Goal: Information Seeking & Learning: Learn about a topic

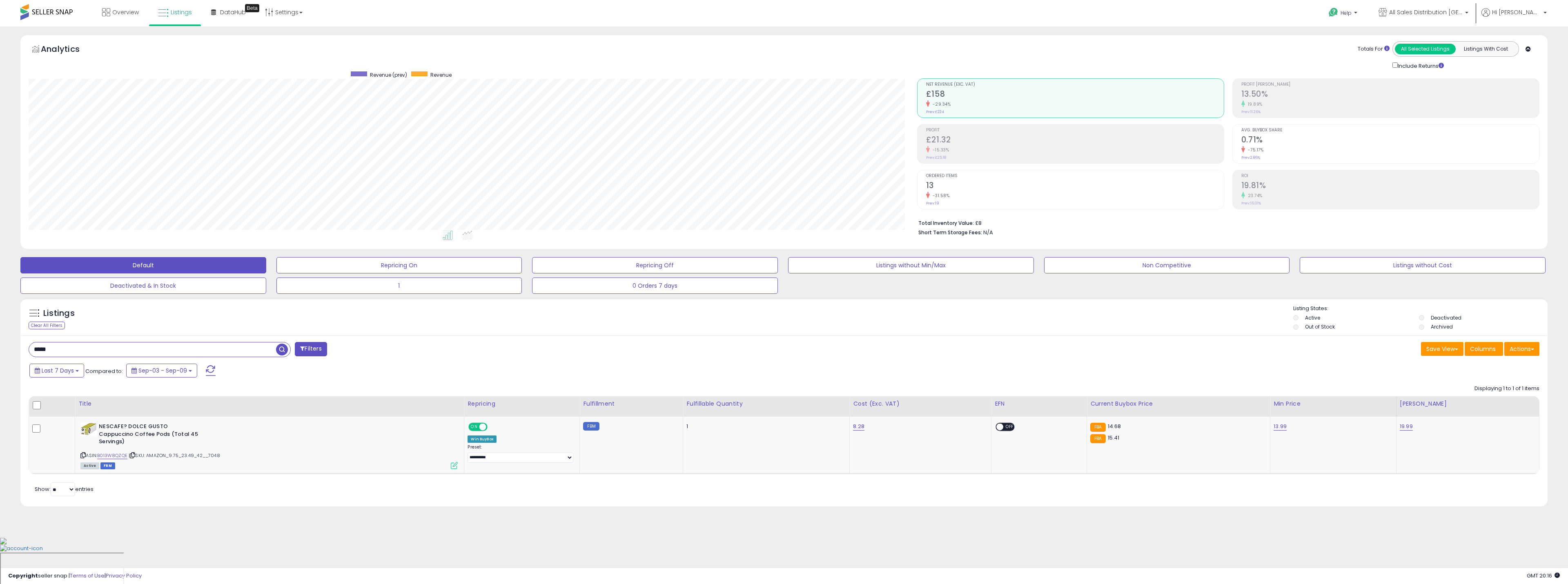
select select "**"
click at [282, 347] on span "button" at bounding box center [281, 349] width 12 height 12
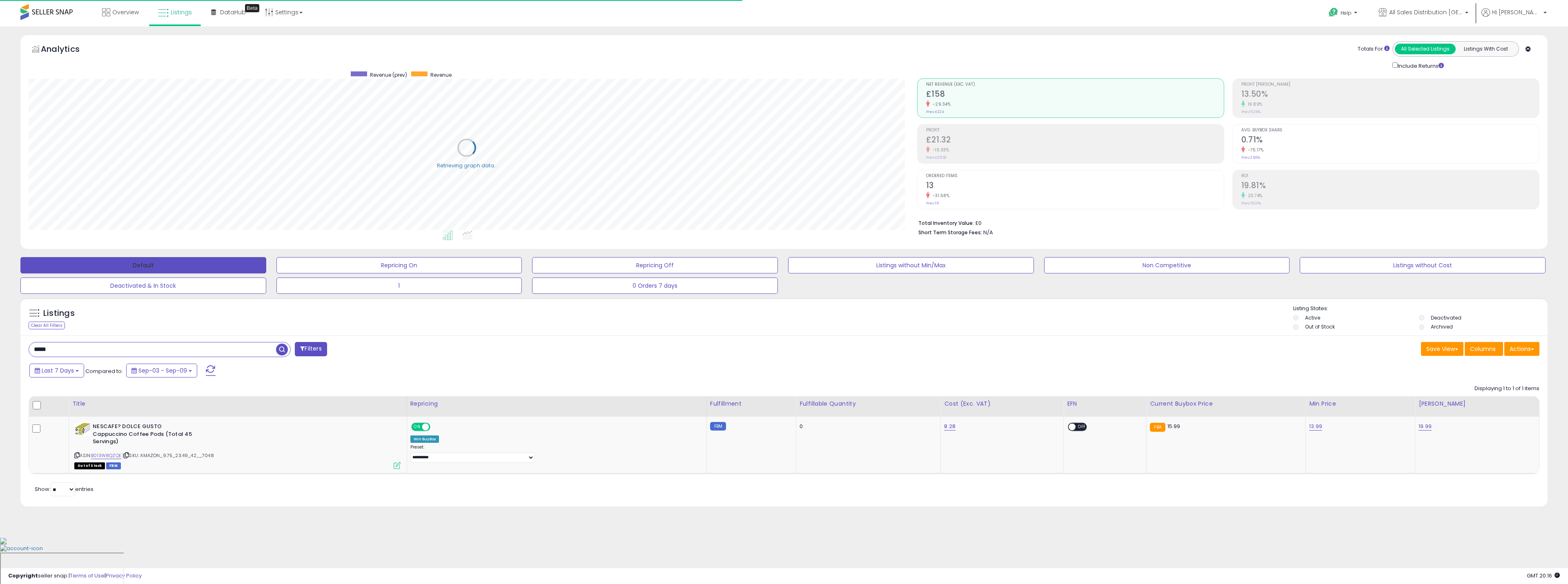
click at [242, 266] on button "Default" at bounding box center [144, 265] width 246 height 16
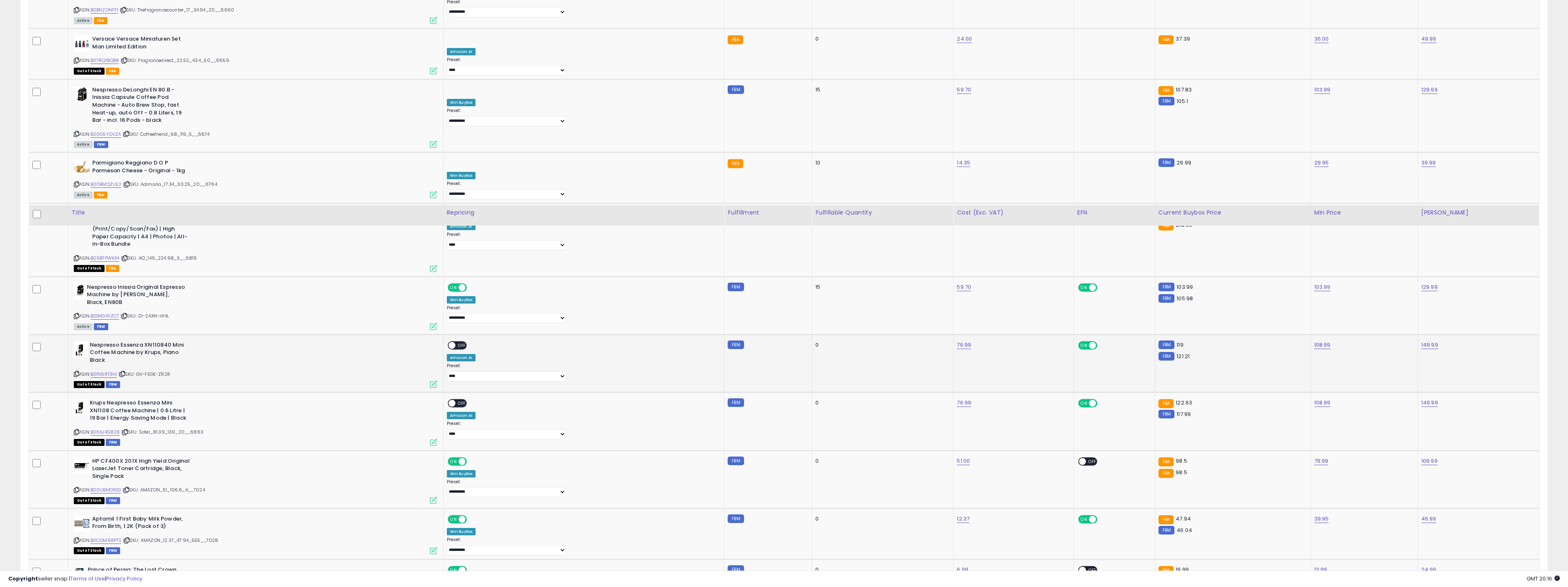
scroll to position [656, 0]
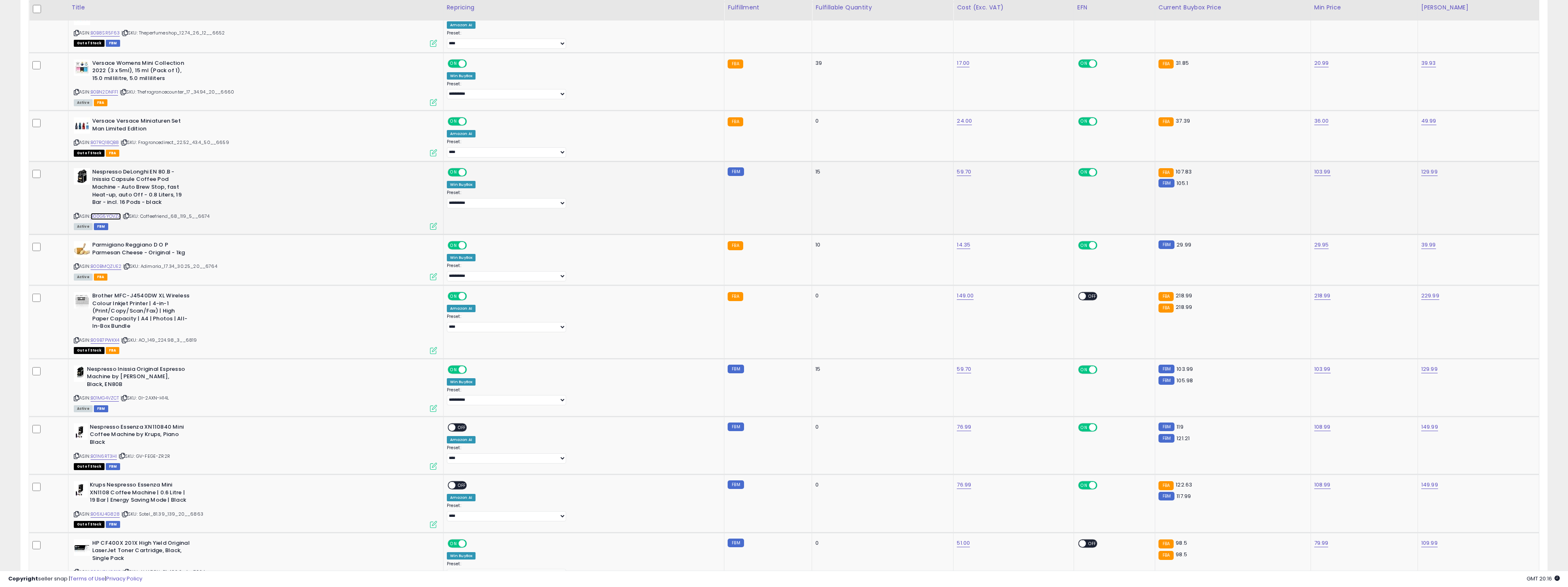
click at [120, 213] on link "B00G5YOVZA" at bounding box center [106, 216] width 31 height 7
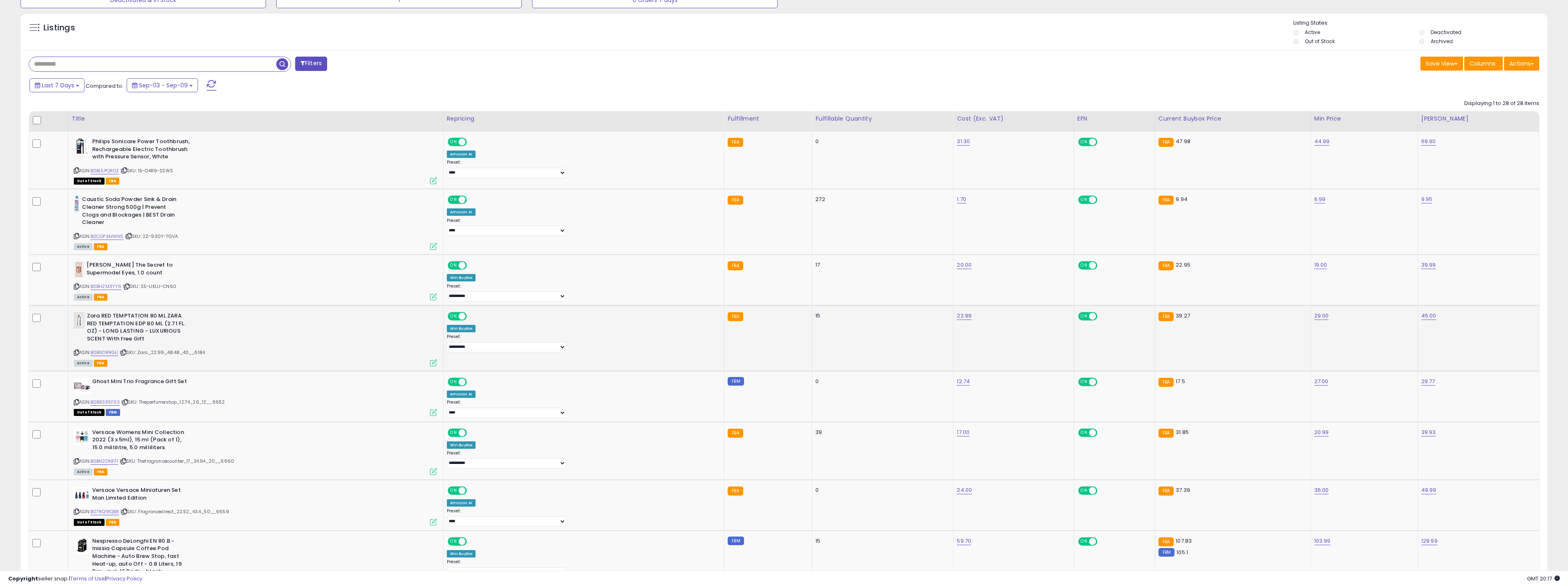
scroll to position [0, 0]
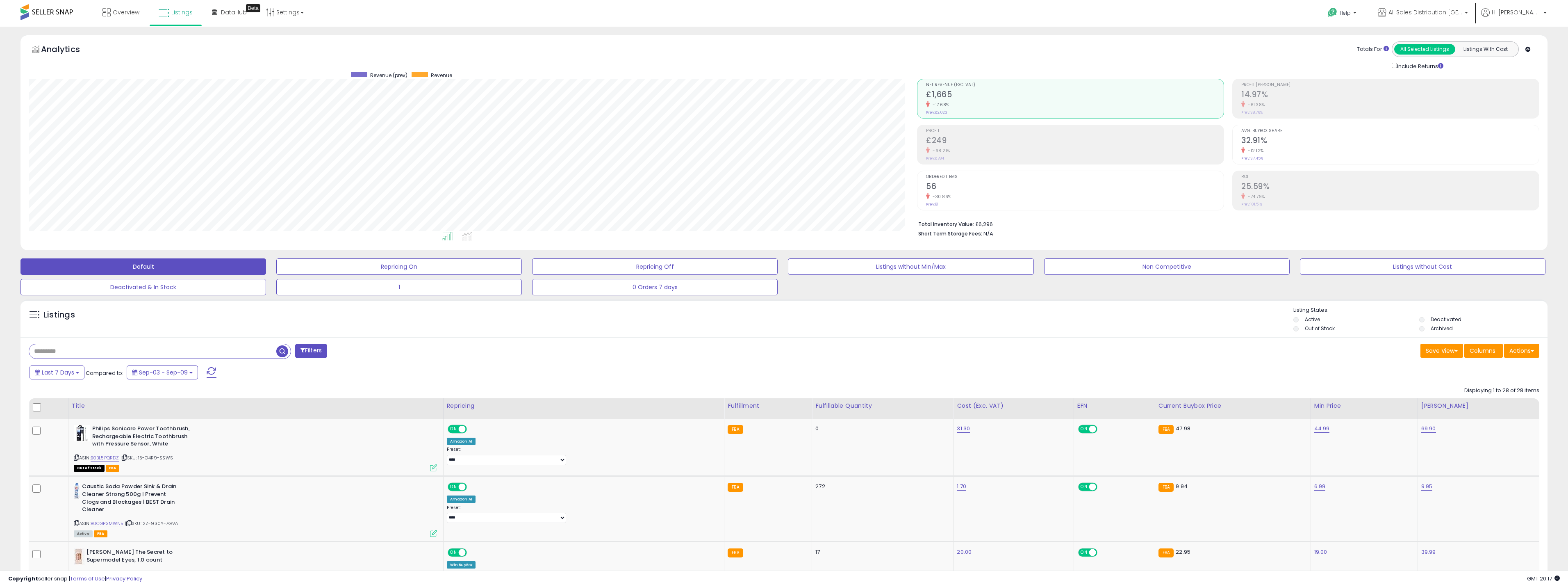
click at [119, 345] on input "text" at bounding box center [153, 351] width 247 height 14
type input "*******"
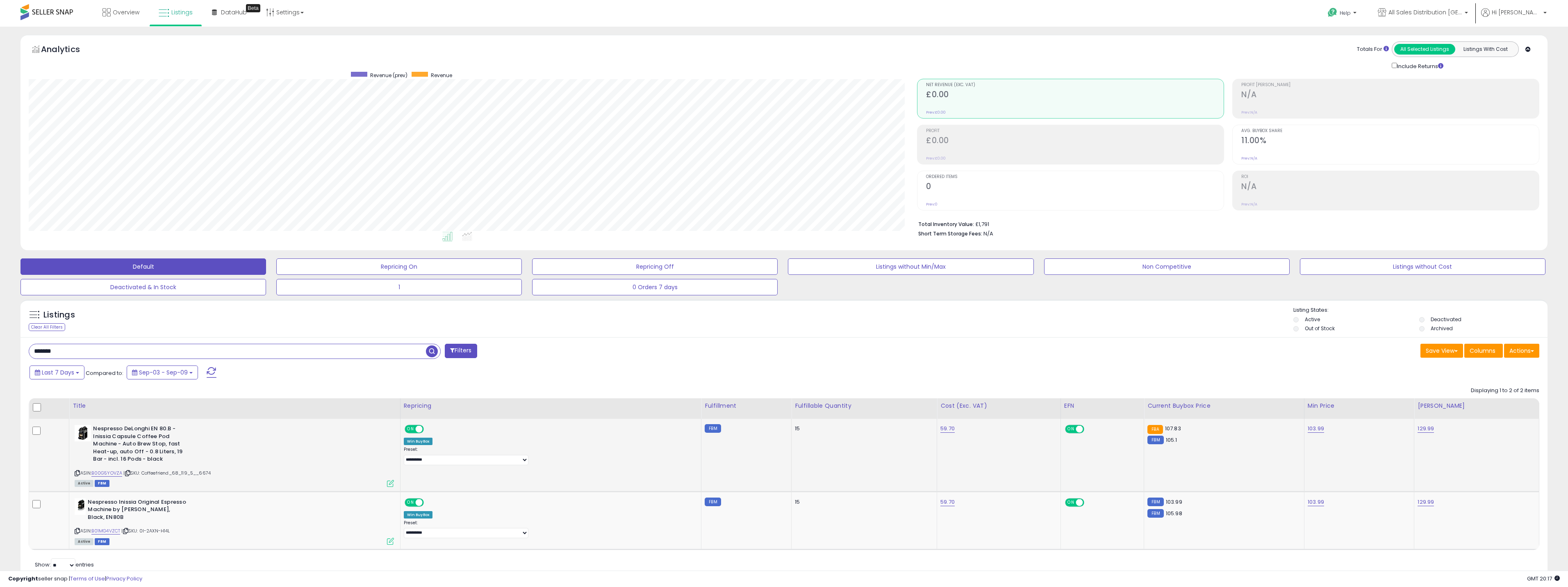
scroll to position [168, 888]
click at [1308, 429] on link "103.99" at bounding box center [1316, 428] width 16 height 8
drag, startPoint x: 1223, startPoint y: 410, endPoint x: 1190, endPoint y: 413, distance: 33.1
click at [1190, 413] on table "Title Repricing" at bounding box center [784, 474] width 1511 height 152
click at [612, 312] on div "Listings Clear All Filters Listing States:" at bounding box center [784, 320] width 1527 height 28
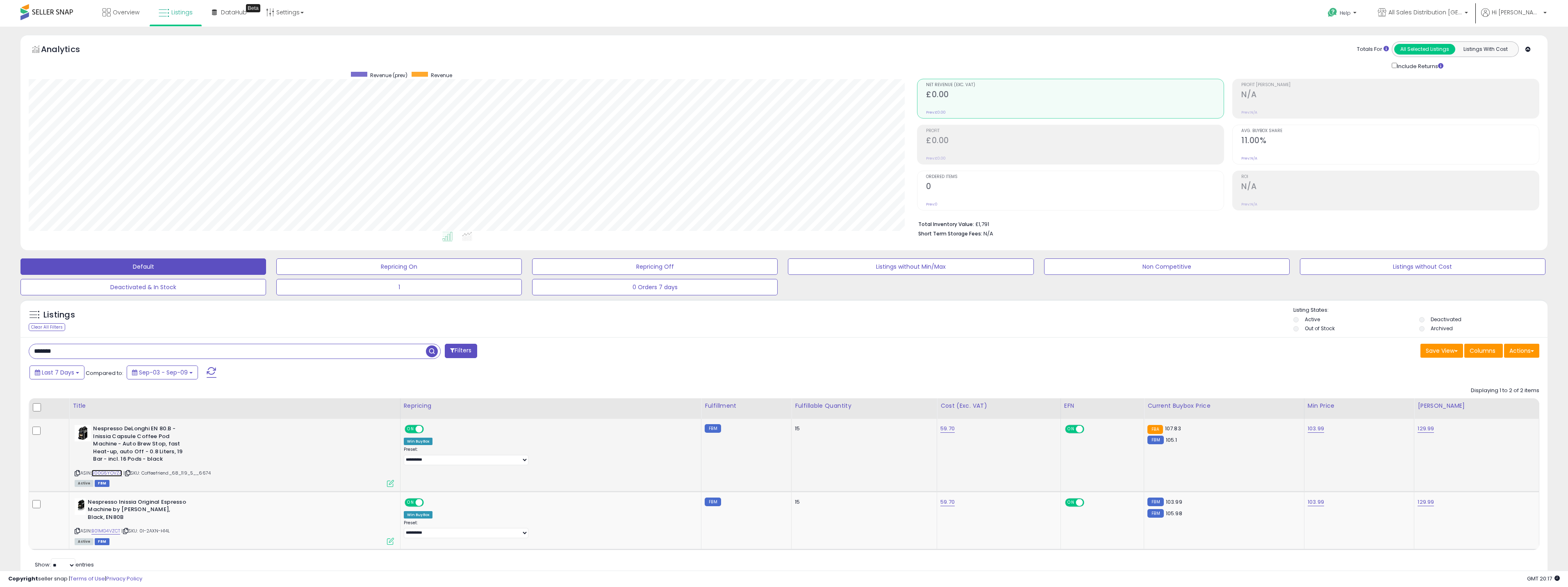
drag, startPoint x: 236, startPoint y: 1, endPoint x: 123, endPoint y: 471, distance: 483.4
click at [122, 471] on link "B00G5YOVZA" at bounding box center [107, 473] width 31 height 7
click at [120, 528] on link "B01MG4VZCT" at bounding box center [106, 531] width 29 height 7
